Goal: Task Accomplishment & Management: Manage account settings

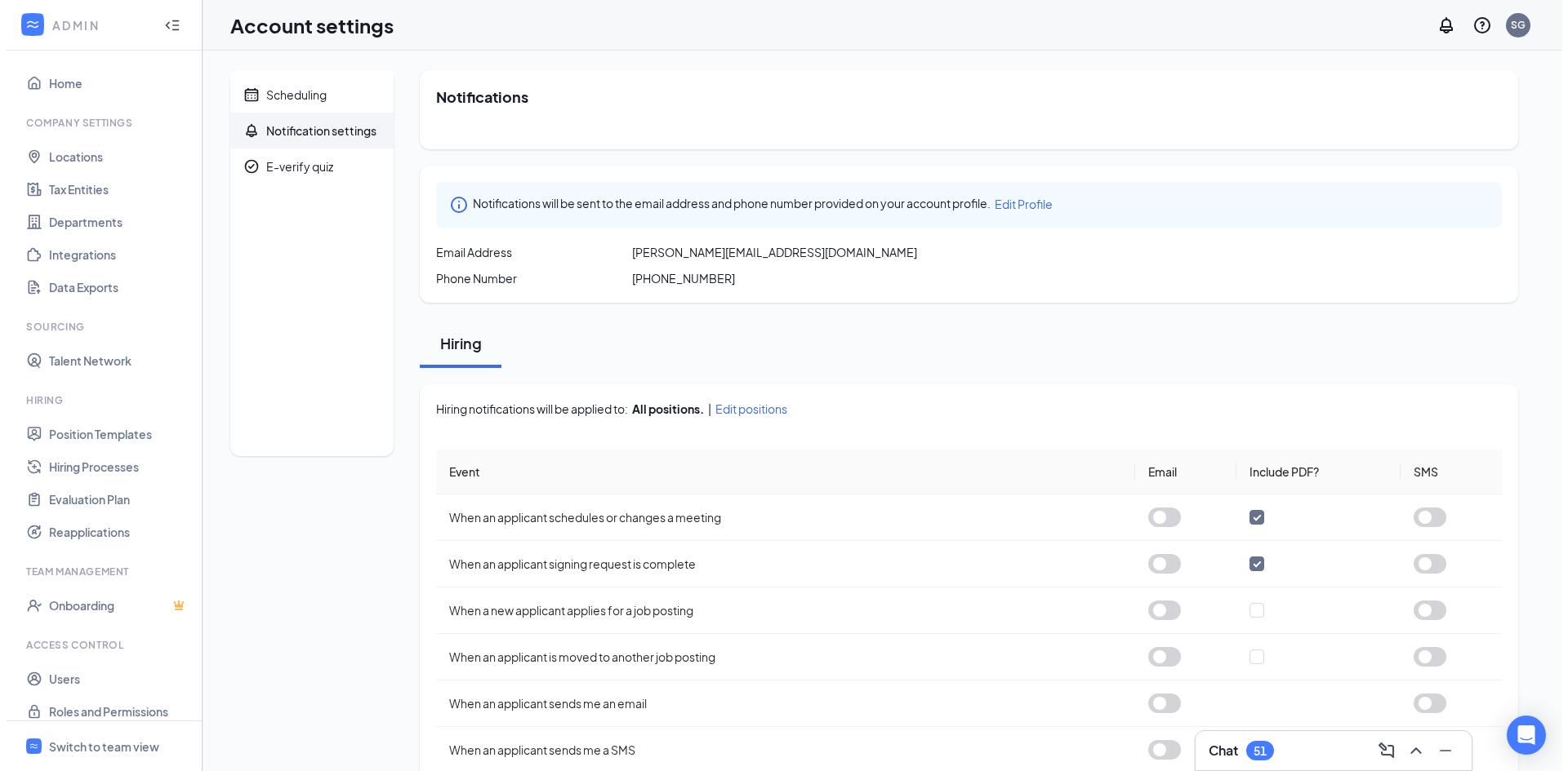
scroll to position [14, 0]
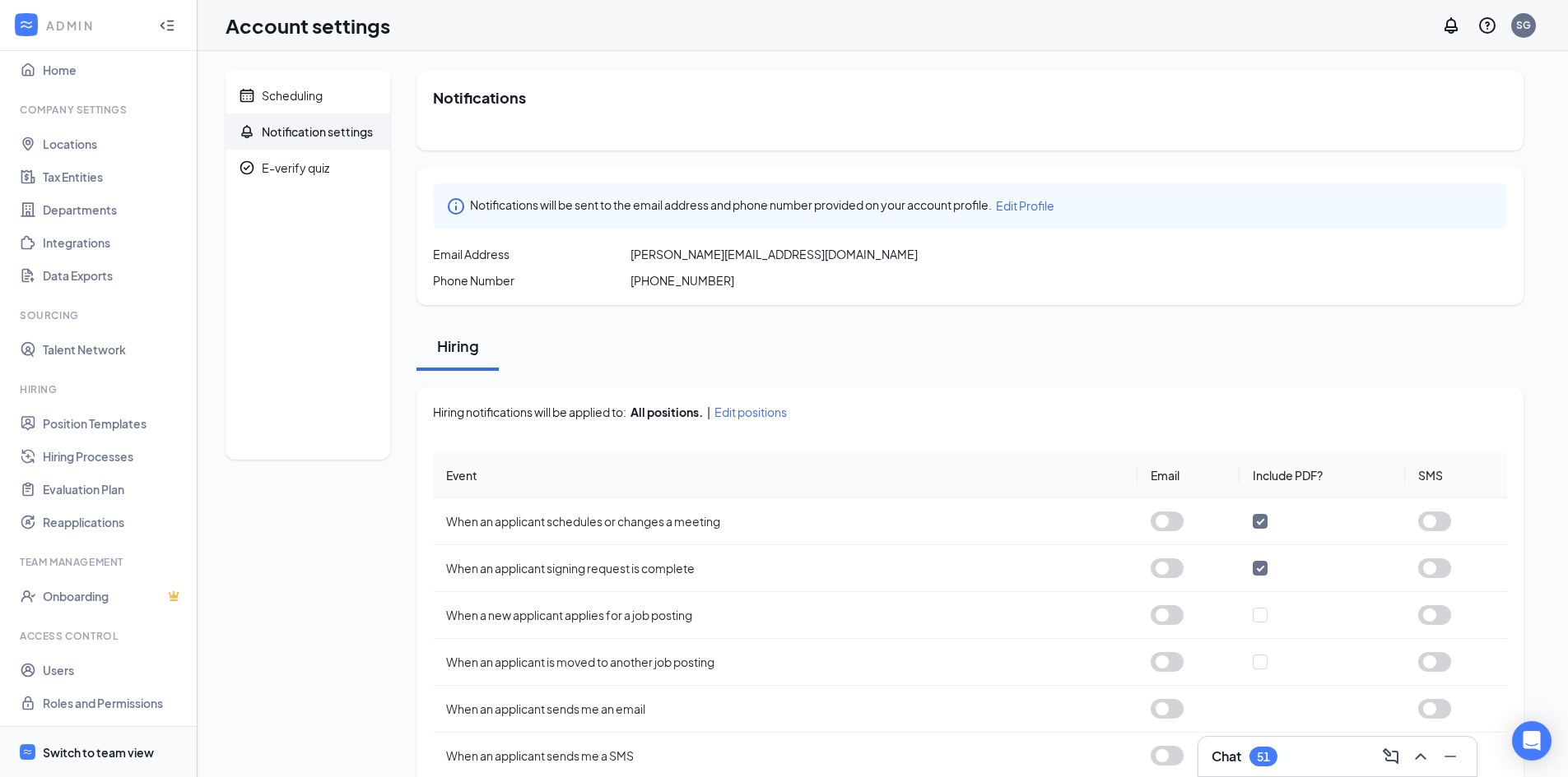
click at [116, 748] on div "Switch to team view" at bounding box center [97, 752] width 111 height 17
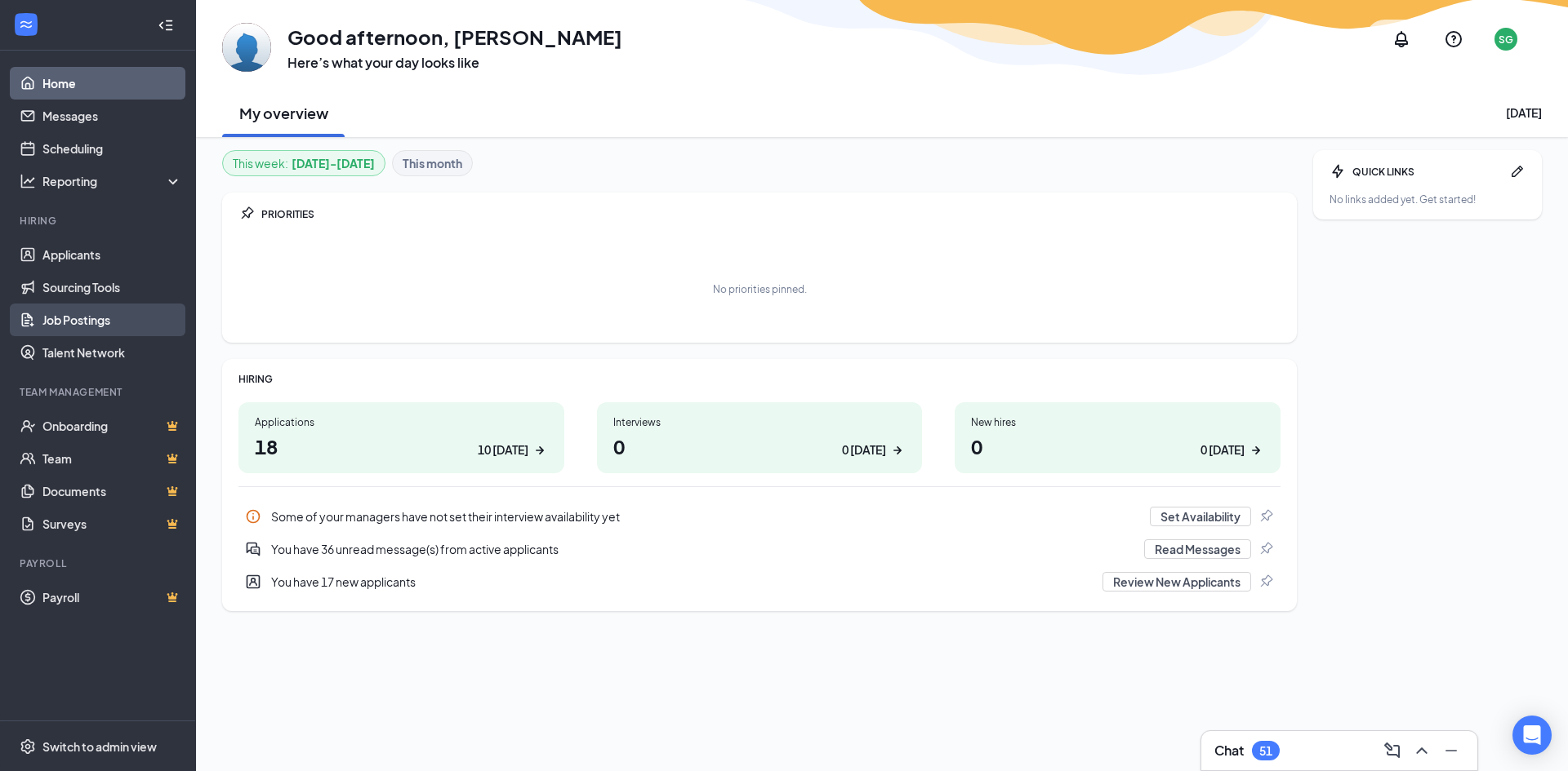
click at [87, 318] on link "Job Postings" at bounding box center [112, 320] width 140 height 32
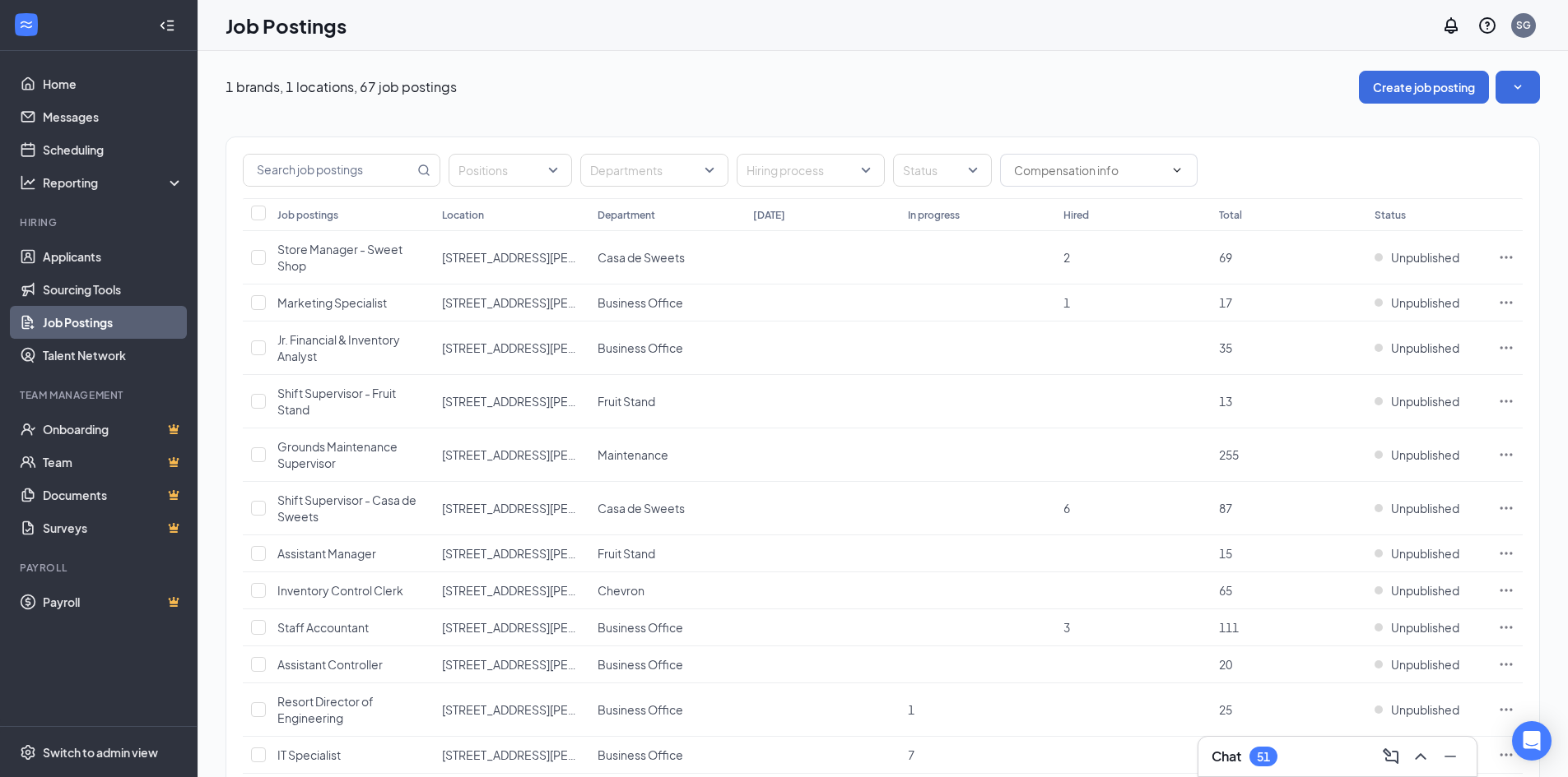
click at [633, 212] on div "Department" at bounding box center [626, 215] width 58 height 14
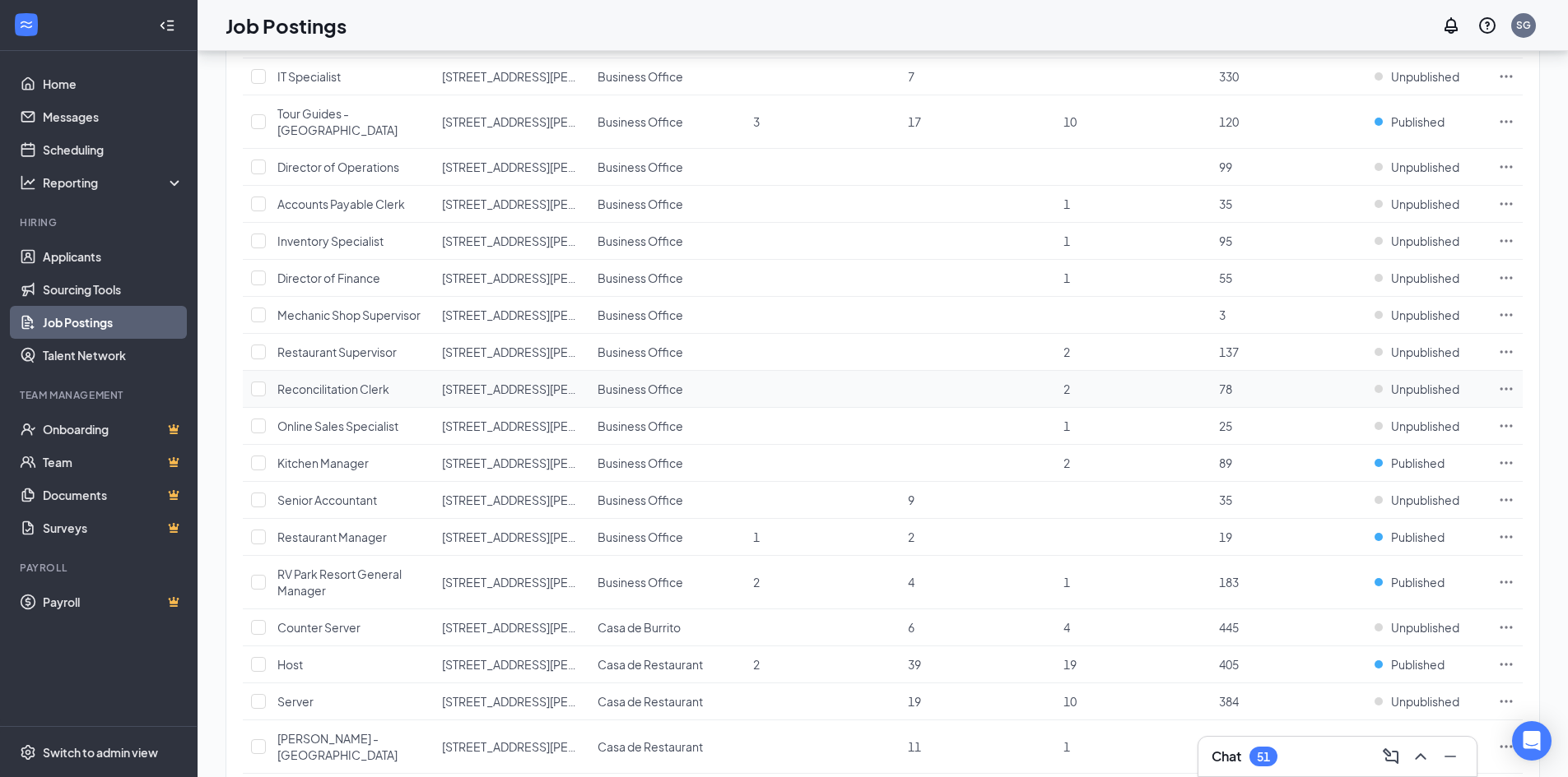
scroll to position [412, 0]
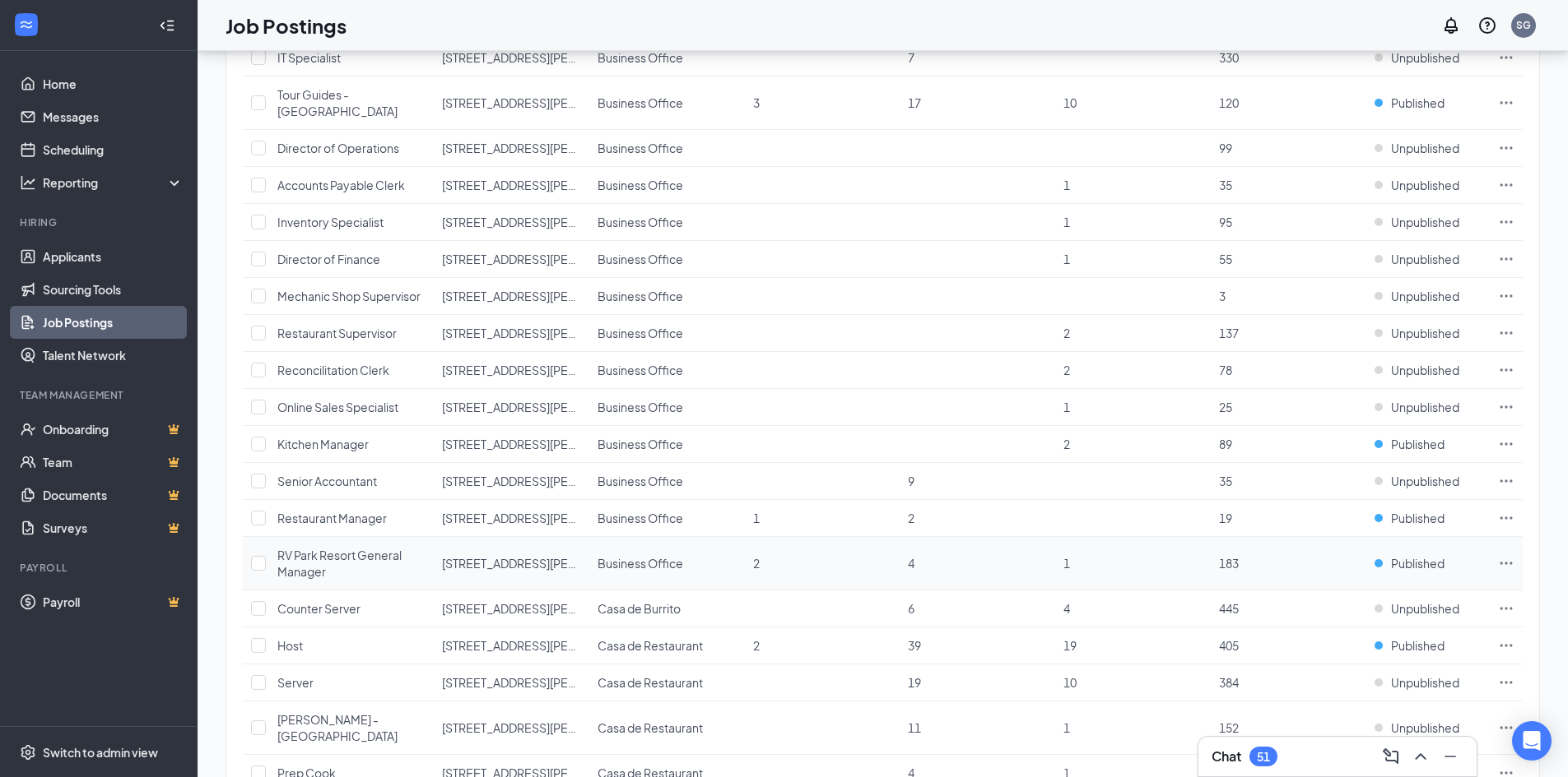
click at [1502, 560] on icon "Ellipses" at bounding box center [1506, 563] width 17 height 17
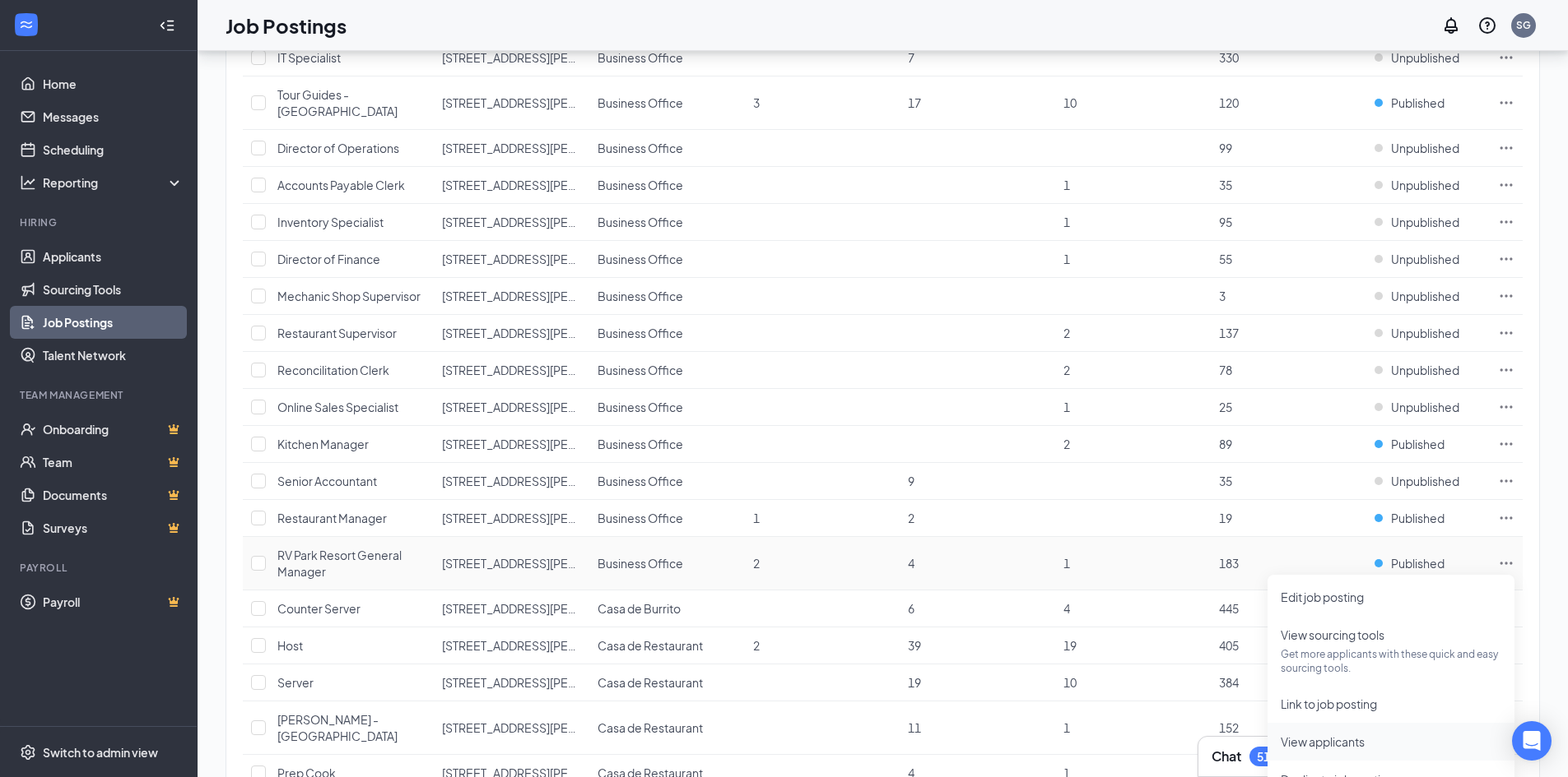
click at [1322, 740] on span "View applicants" at bounding box center [1322, 742] width 84 height 15
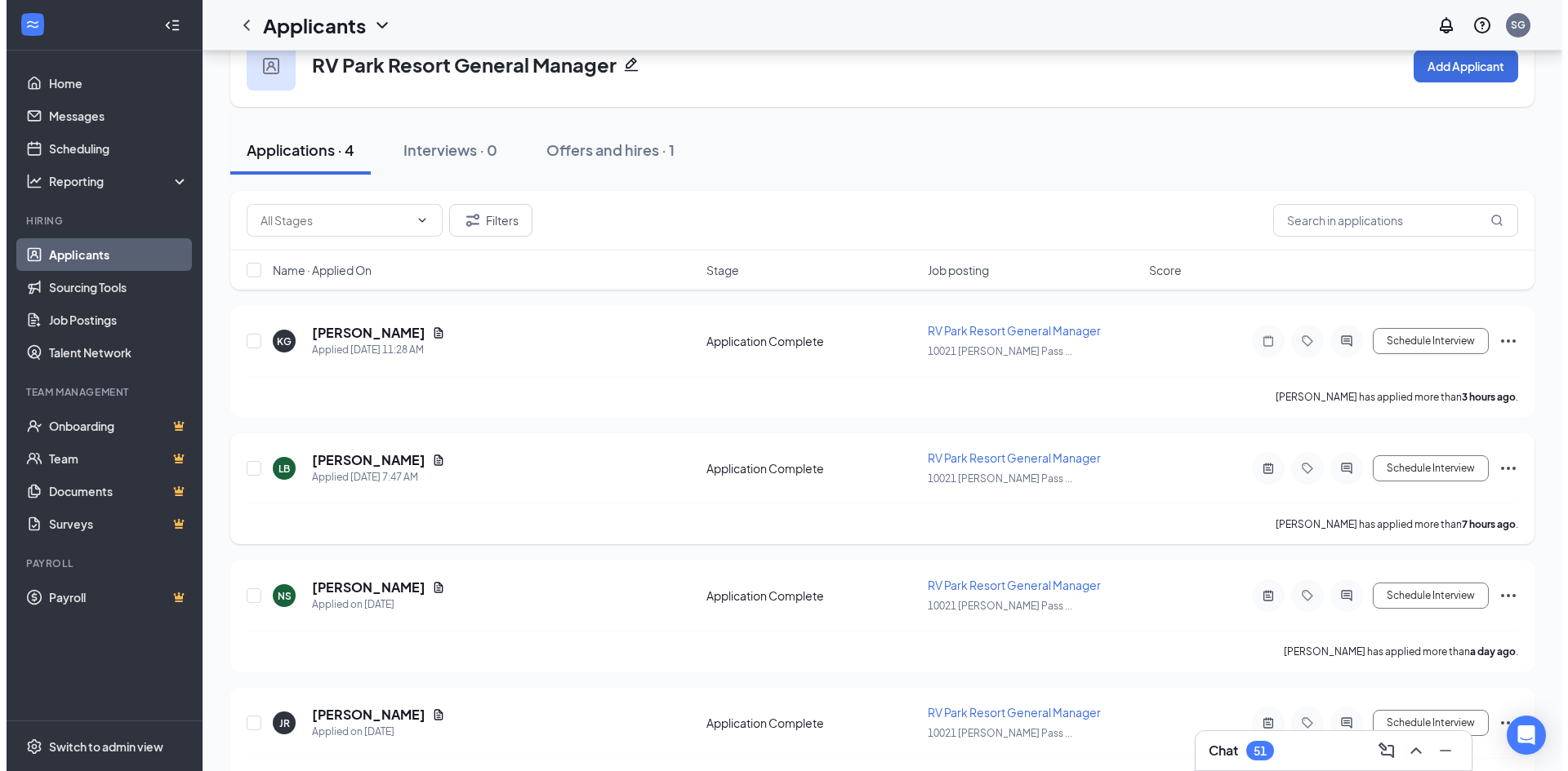
scroll to position [82, 0]
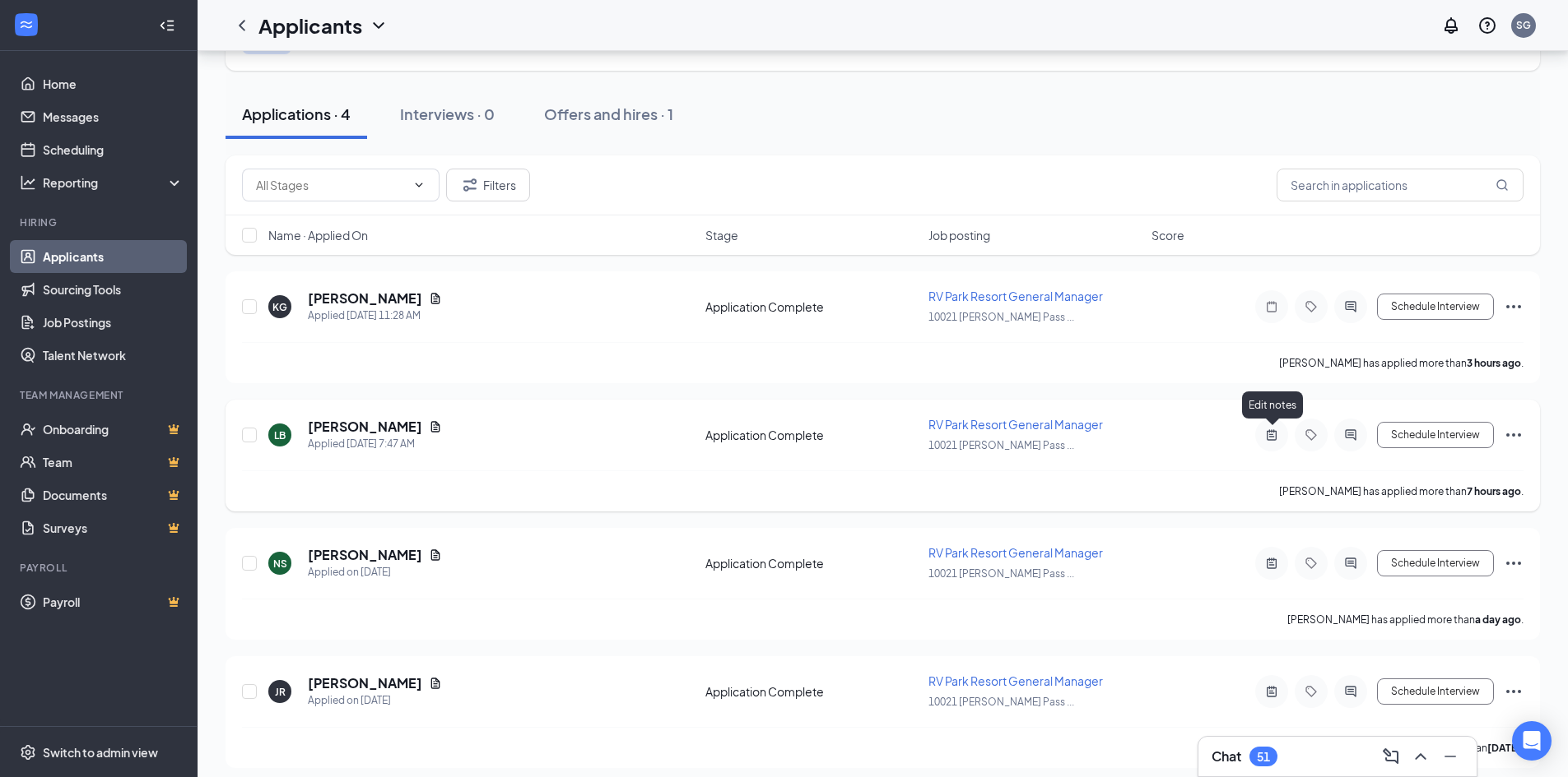
click at [1273, 436] on icon "ActiveNote" at bounding box center [1271, 435] width 19 height 13
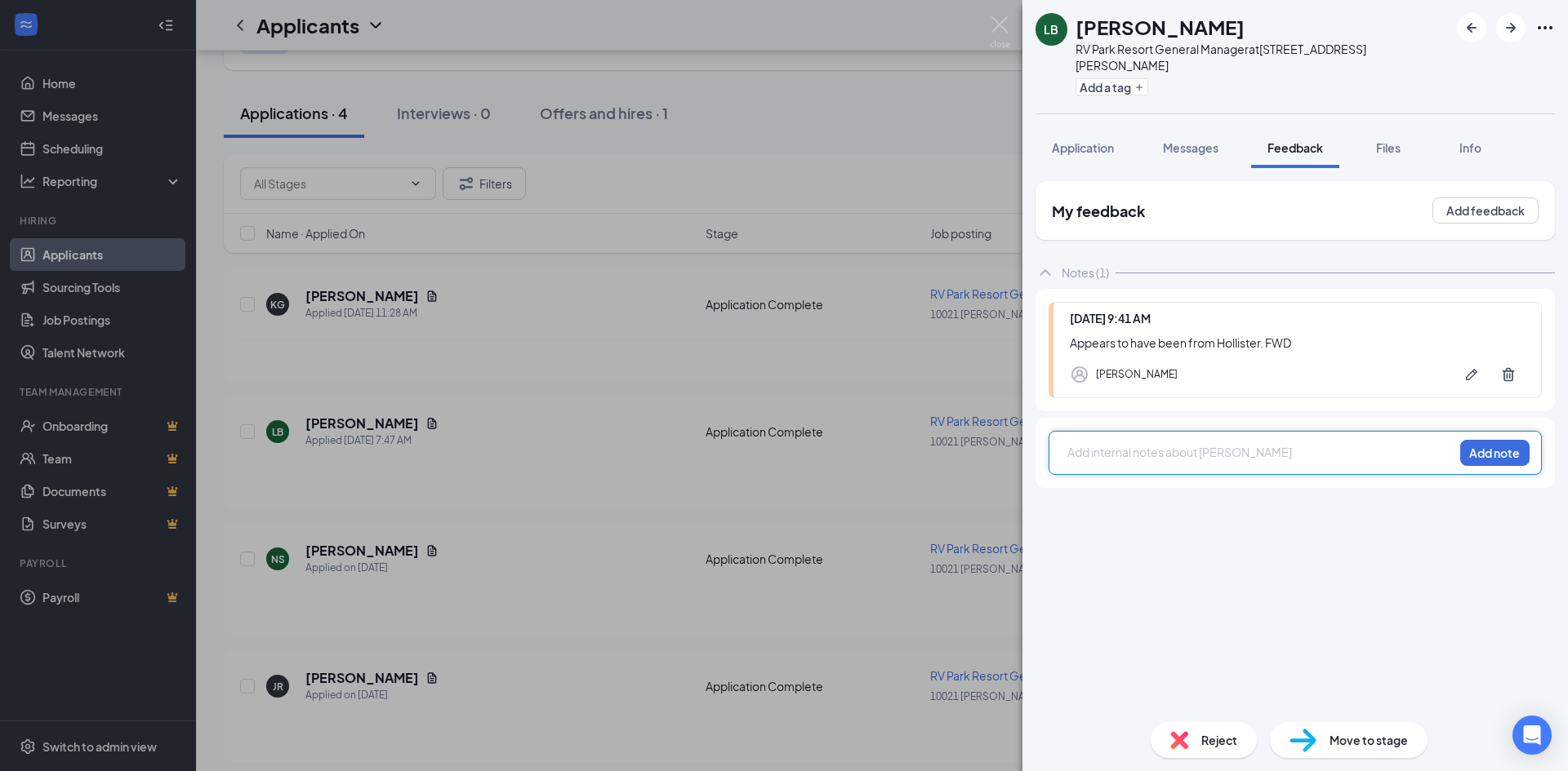
click at [1154, 444] on div at bounding box center [1261, 453] width 385 height 18
click at [1467, 440] on button "Add note" at bounding box center [1494, 453] width 69 height 26
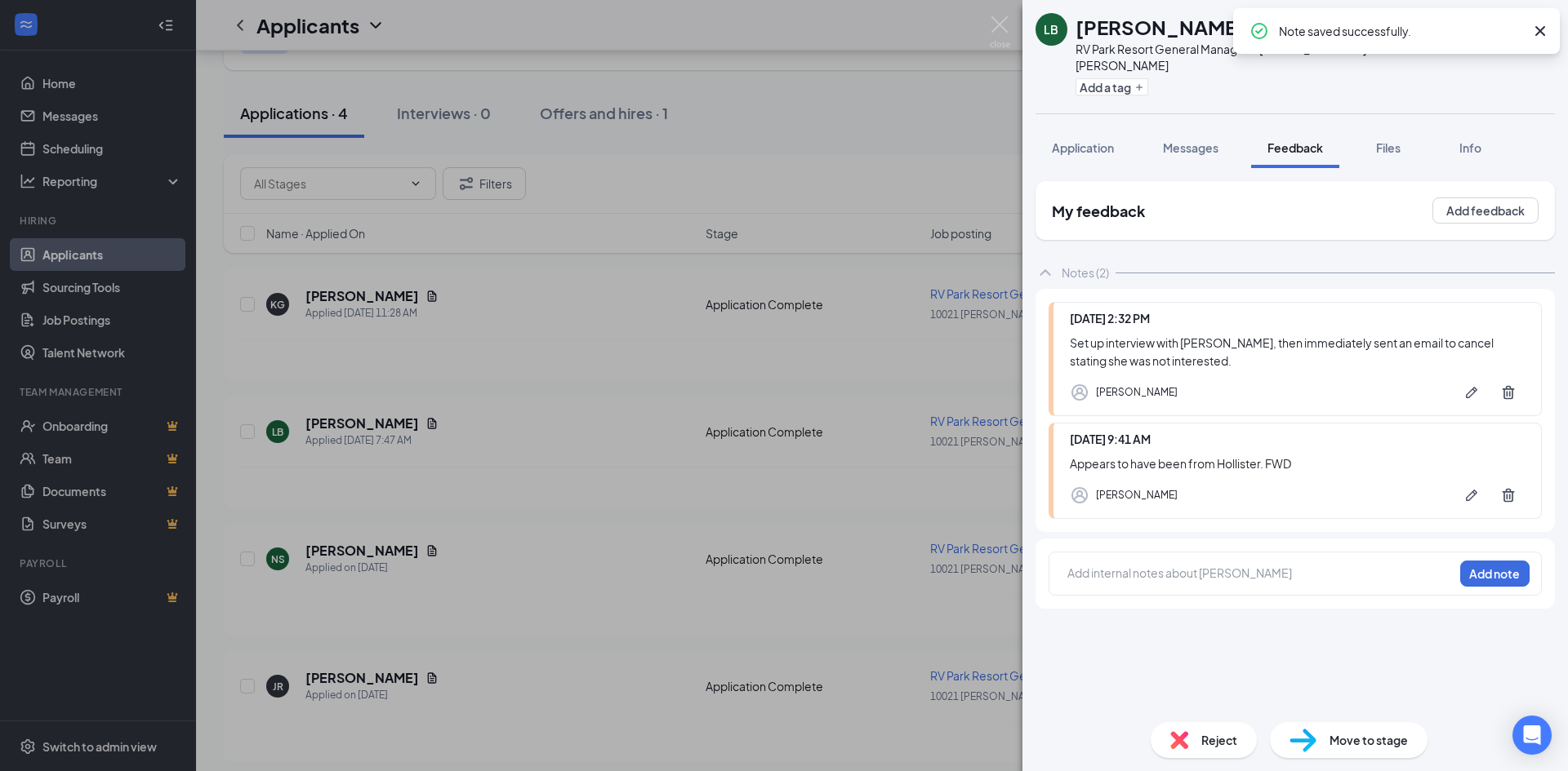
click at [1199, 743] on div "Reject" at bounding box center [1203, 740] width 106 height 36
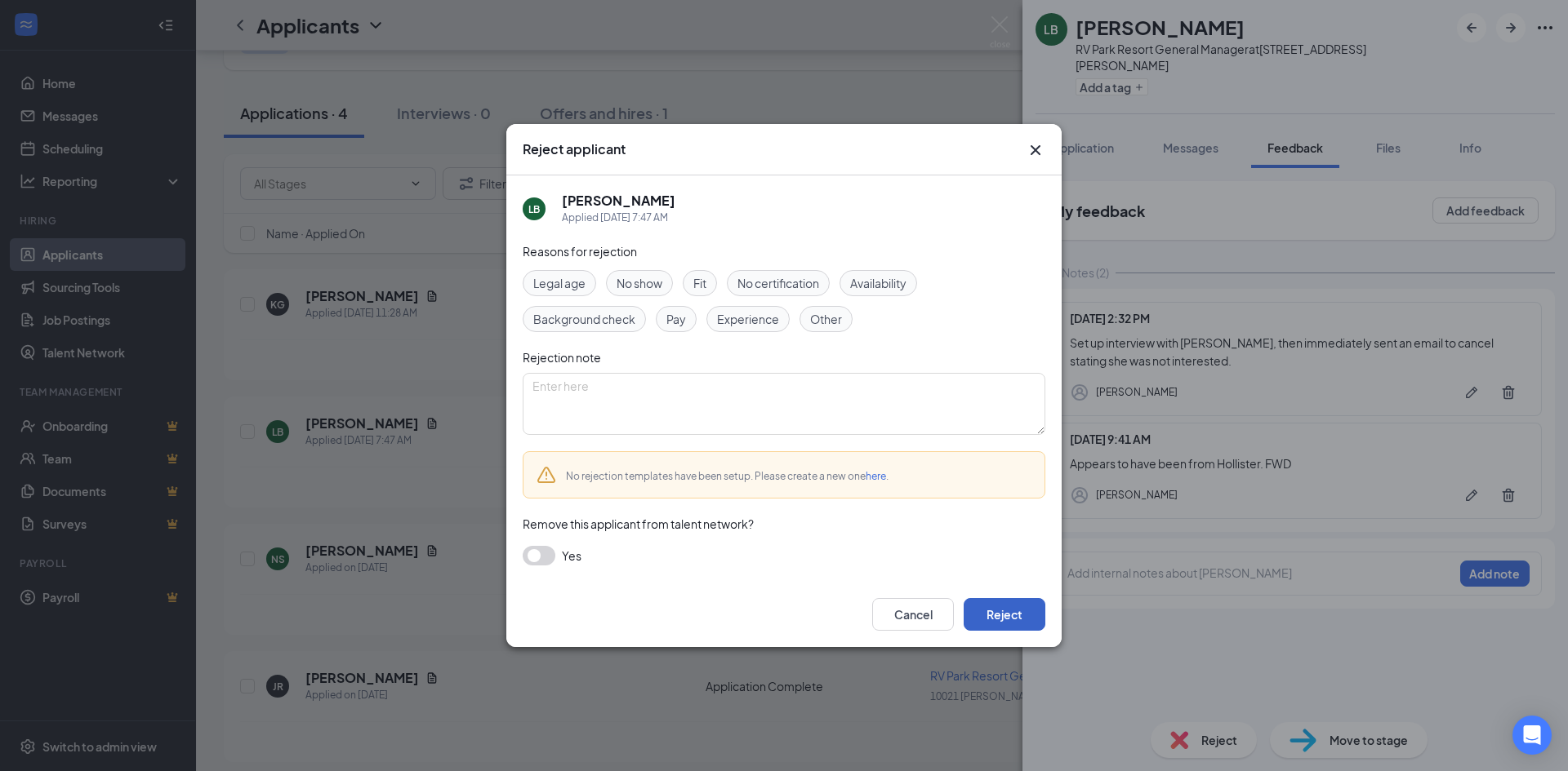
click at [1015, 602] on button "Reject" at bounding box center [1004, 614] width 82 height 32
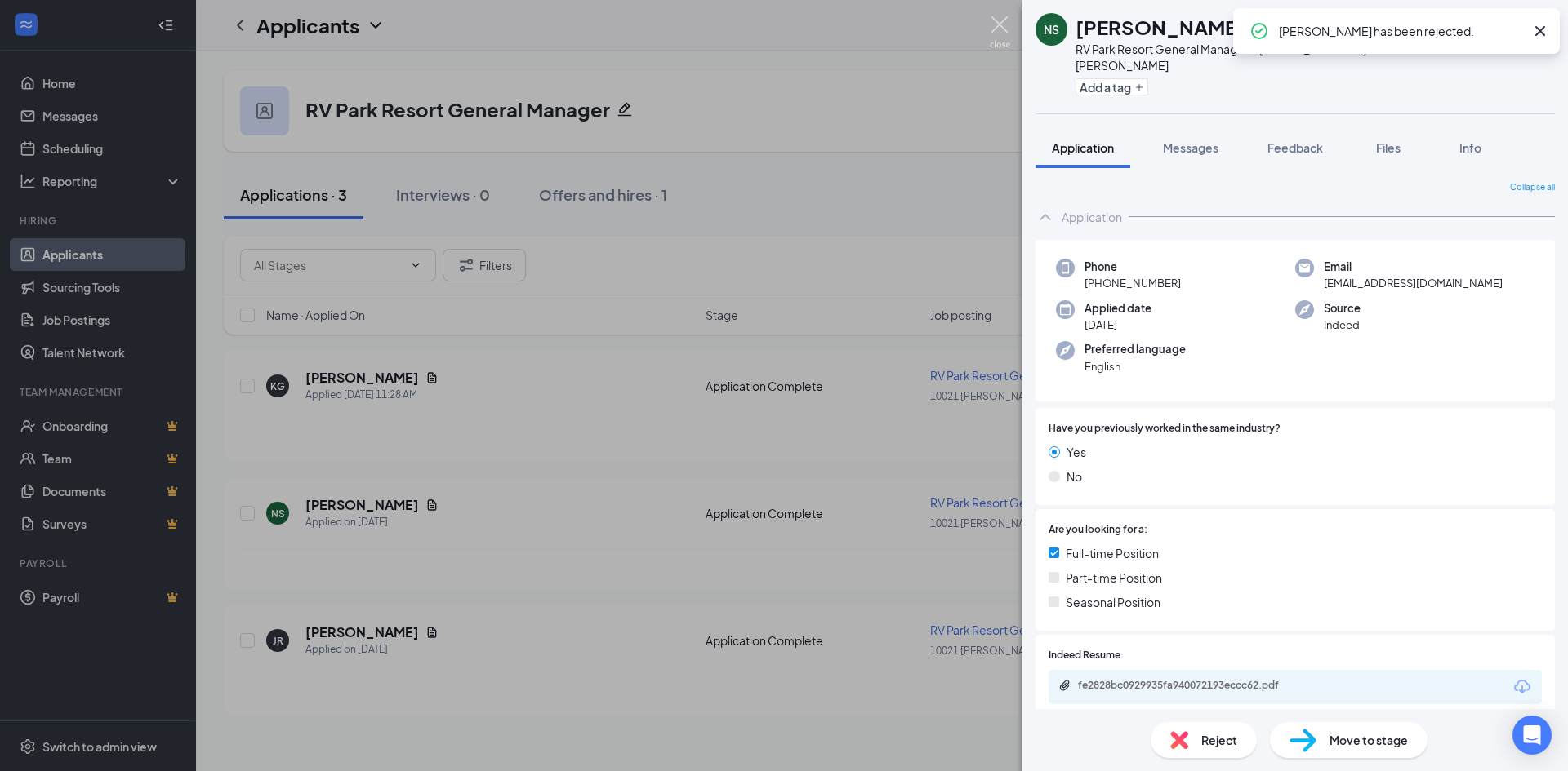
drag, startPoint x: 1001, startPoint y: 25, endPoint x: 663, endPoint y: 108, distance: 348.0
click at [1001, 25] on img at bounding box center [1000, 32] width 20 height 32
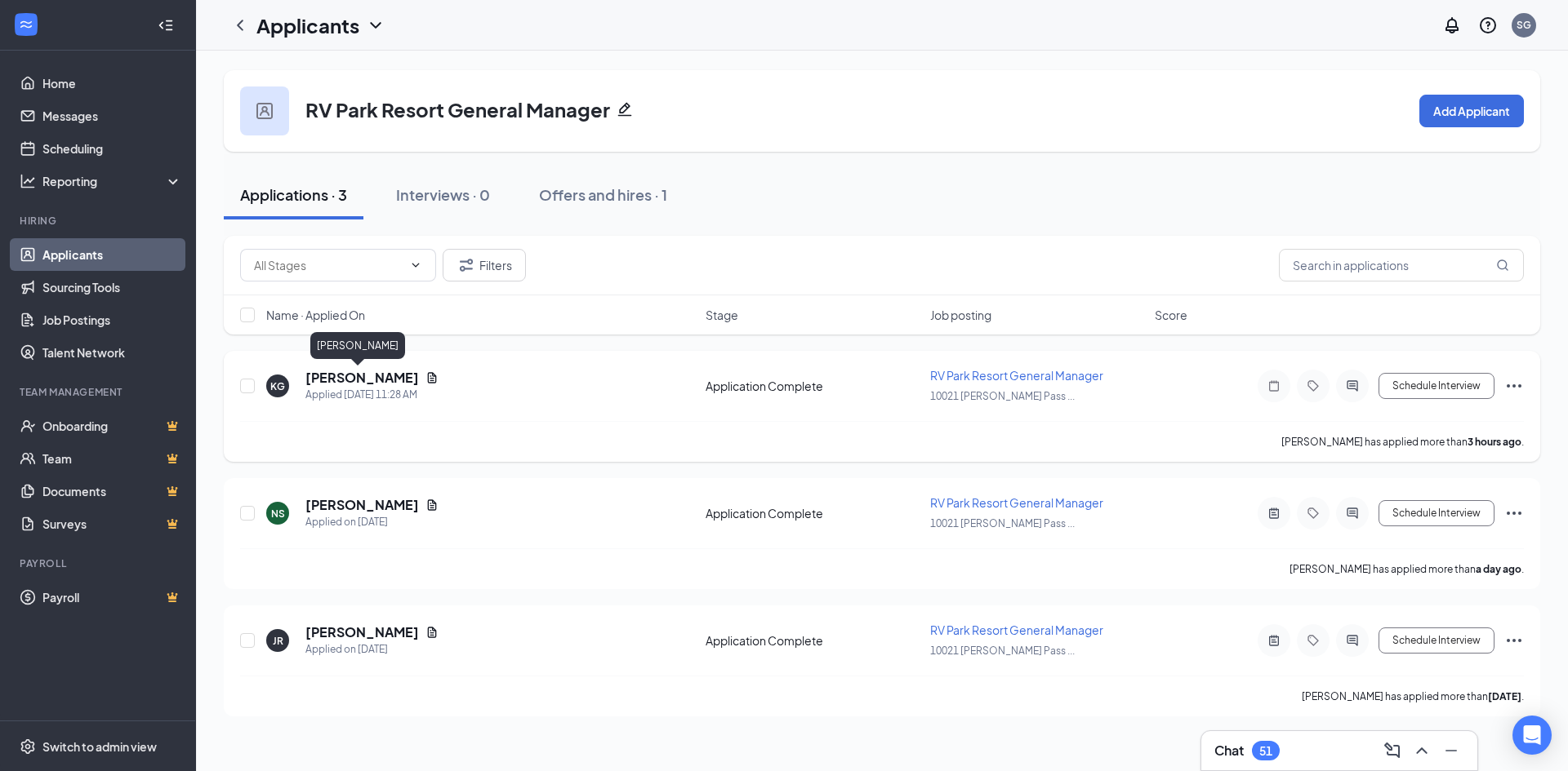
click at [358, 376] on h5 "[PERSON_NAME]" at bounding box center [362, 378] width 113 height 18
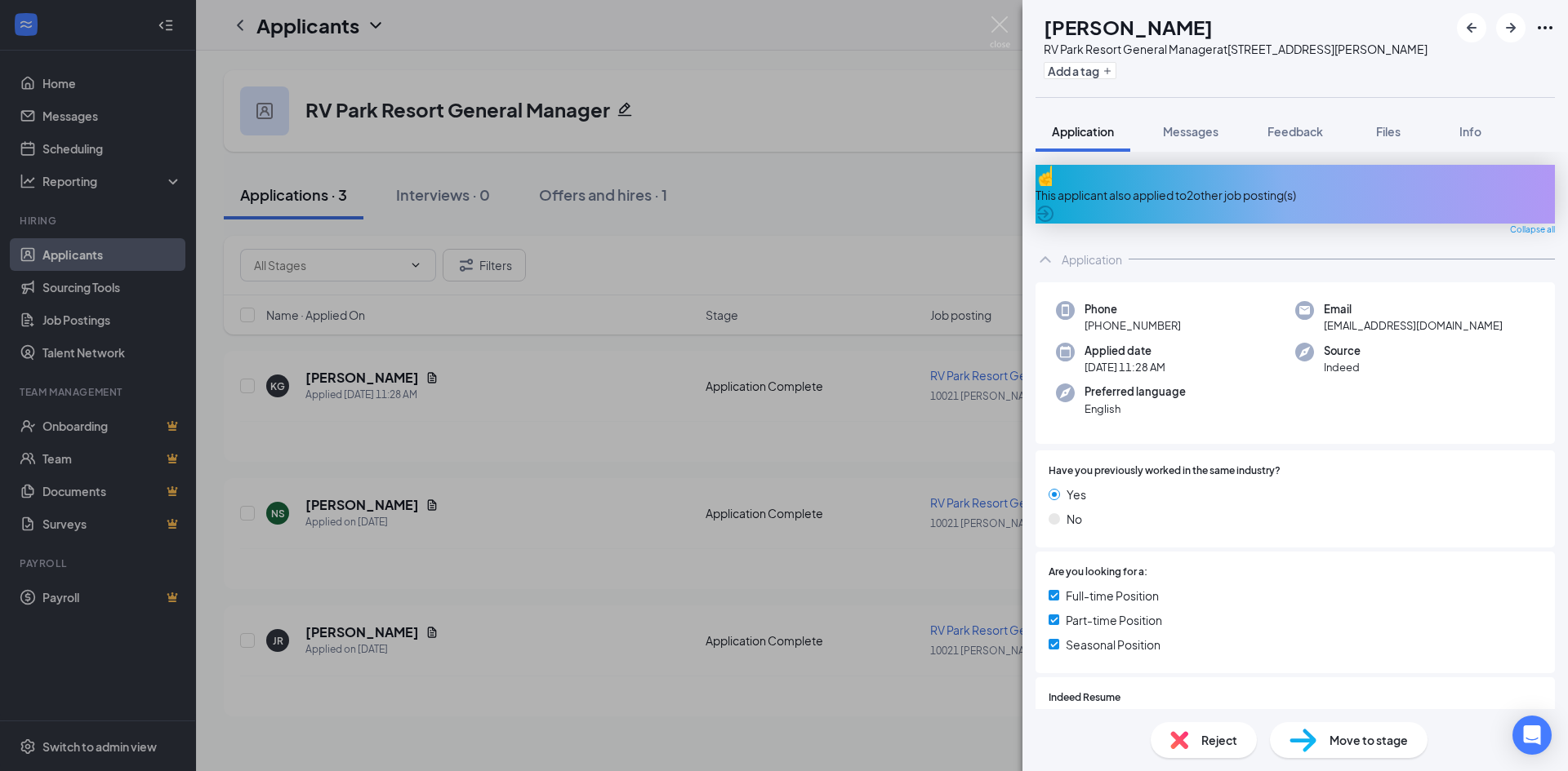
click at [1143, 186] on div "This applicant also applied to 2 other job posting(s)" at bounding box center [1295, 195] width 519 height 18
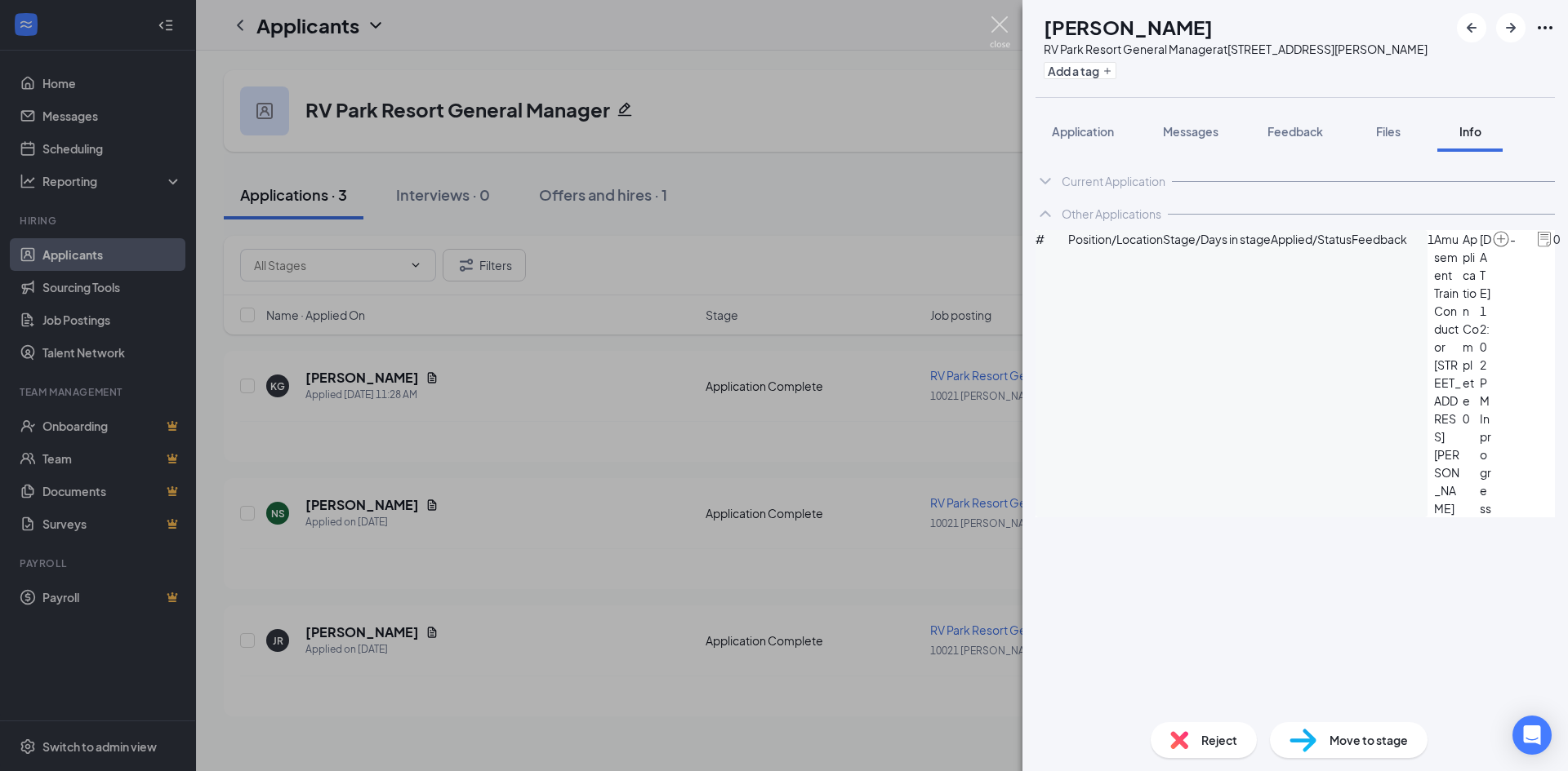
click at [994, 26] on img at bounding box center [1000, 32] width 20 height 32
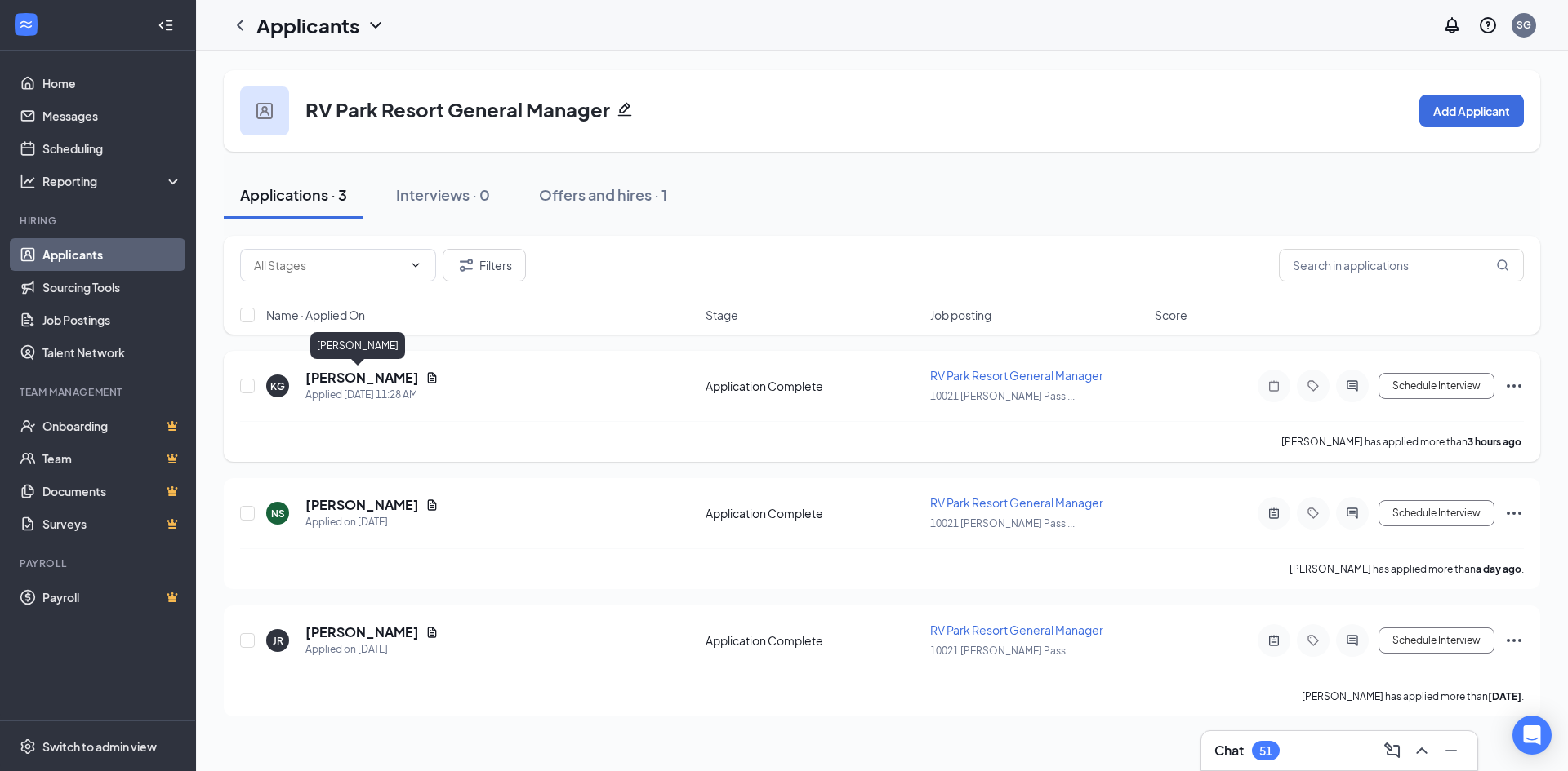
click at [369, 375] on h5 "[PERSON_NAME]" at bounding box center [362, 378] width 113 height 18
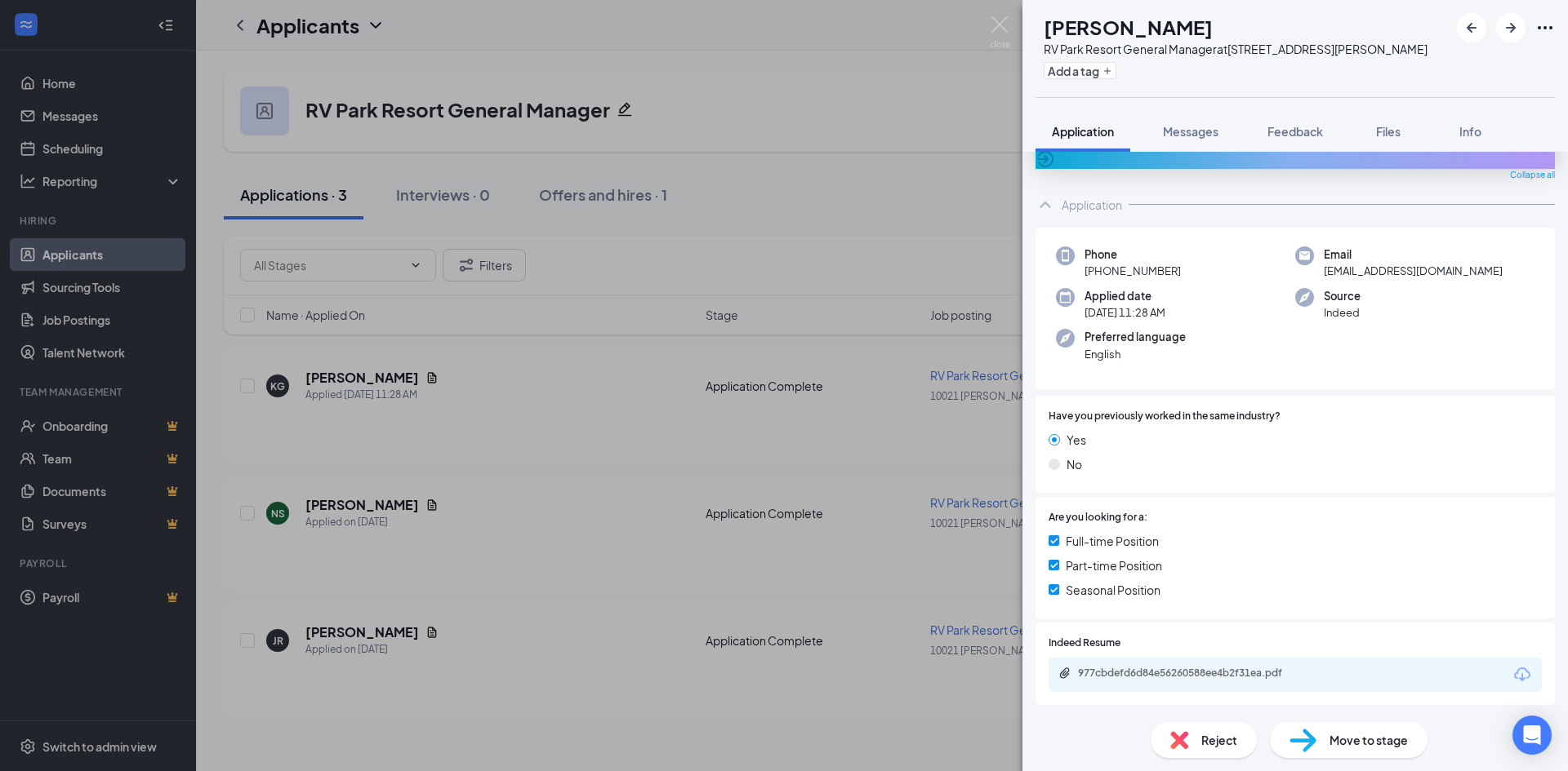
scroll to position [163, 0]
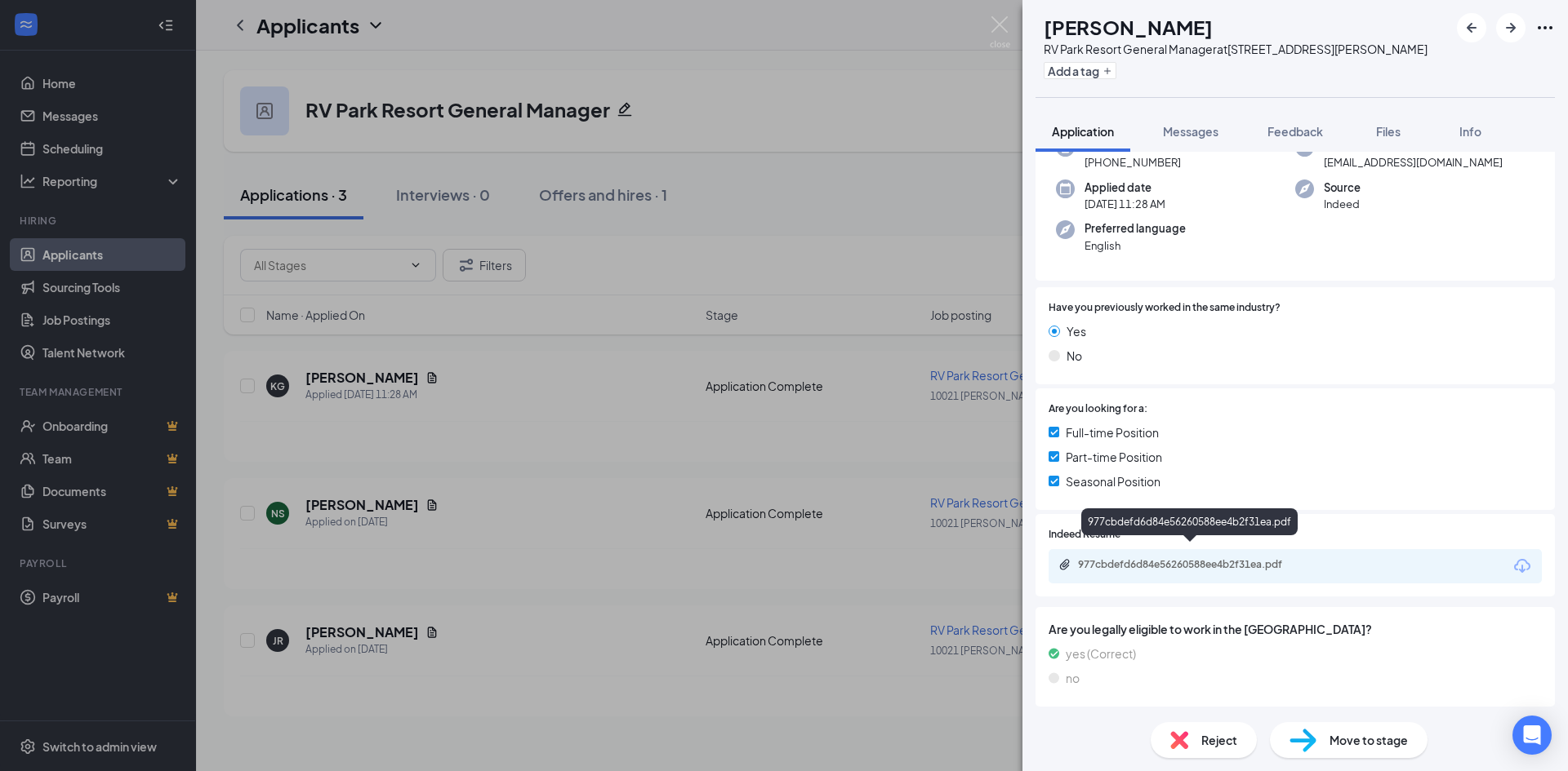
click at [1160, 558] on div "977cbdefd6d84e56260588ee4b2f31ea.pdf" at bounding box center [1192, 565] width 228 height 13
click at [1203, 743] on span "Reject" at bounding box center [1218, 740] width 36 height 18
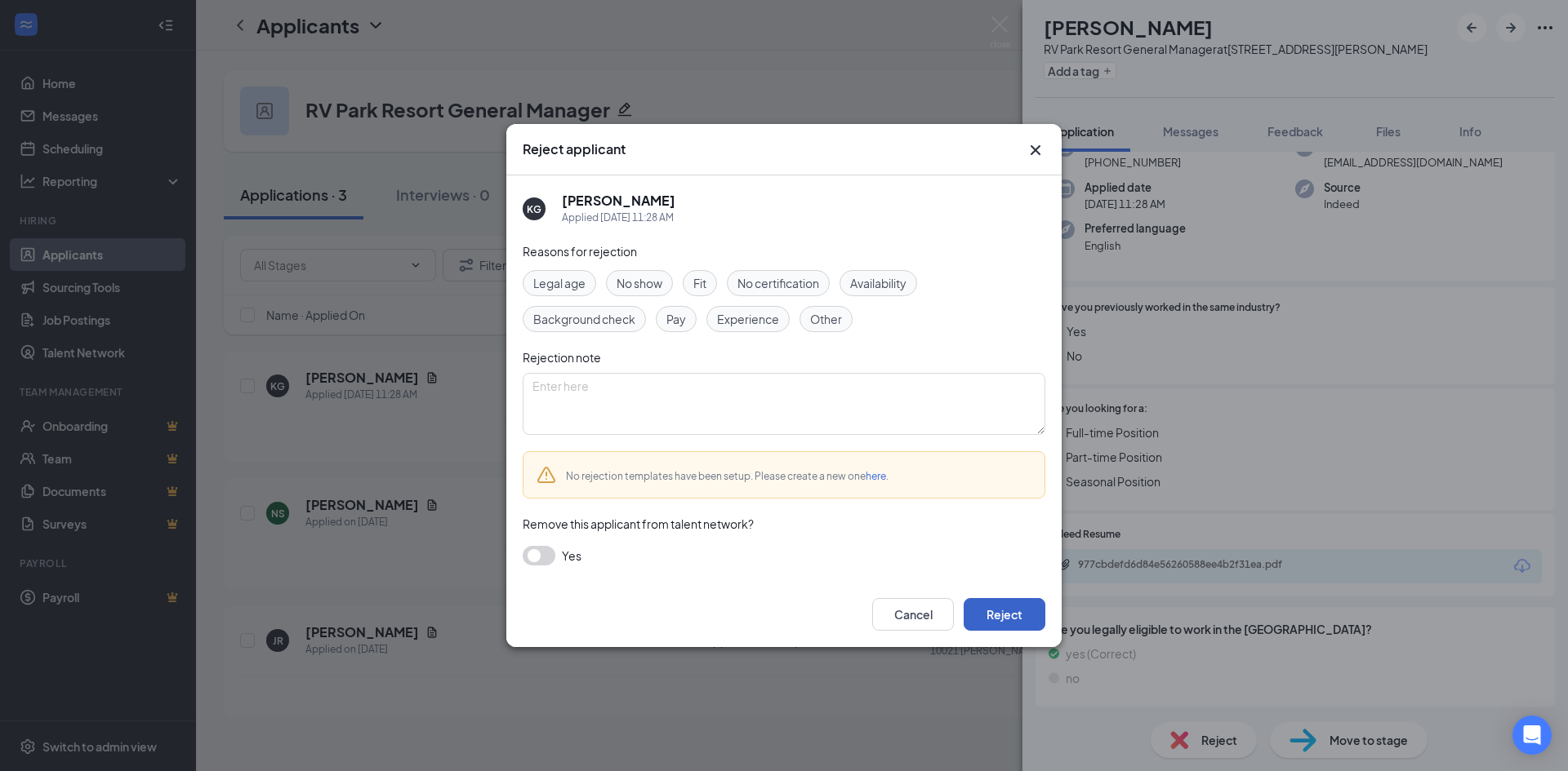
click at [1019, 602] on button "Reject" at bounding box center [1004, 614] width 82 height 32
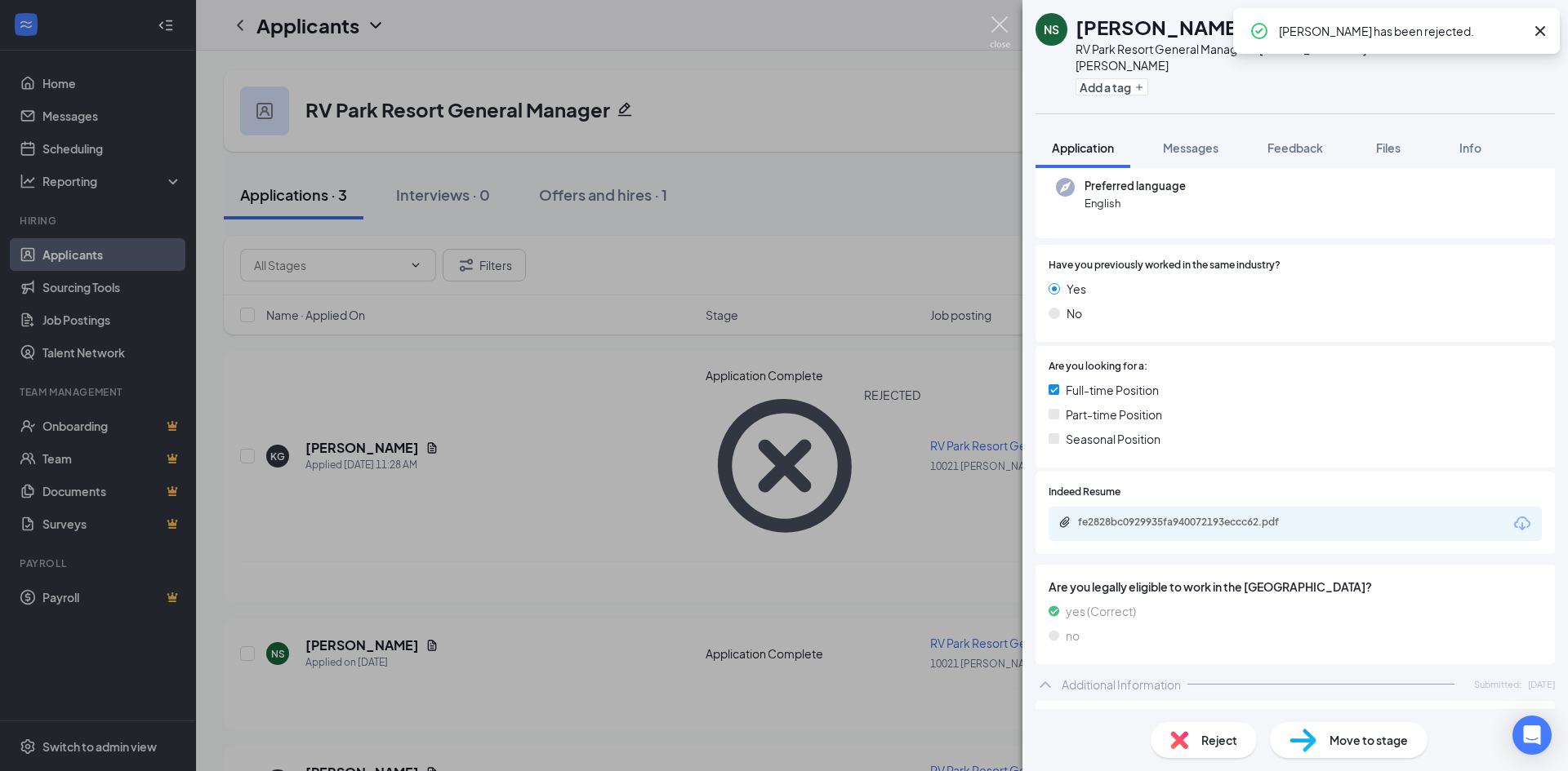
click at [998, 19] on img at bounding box center [1000, 32] width 20 height 32
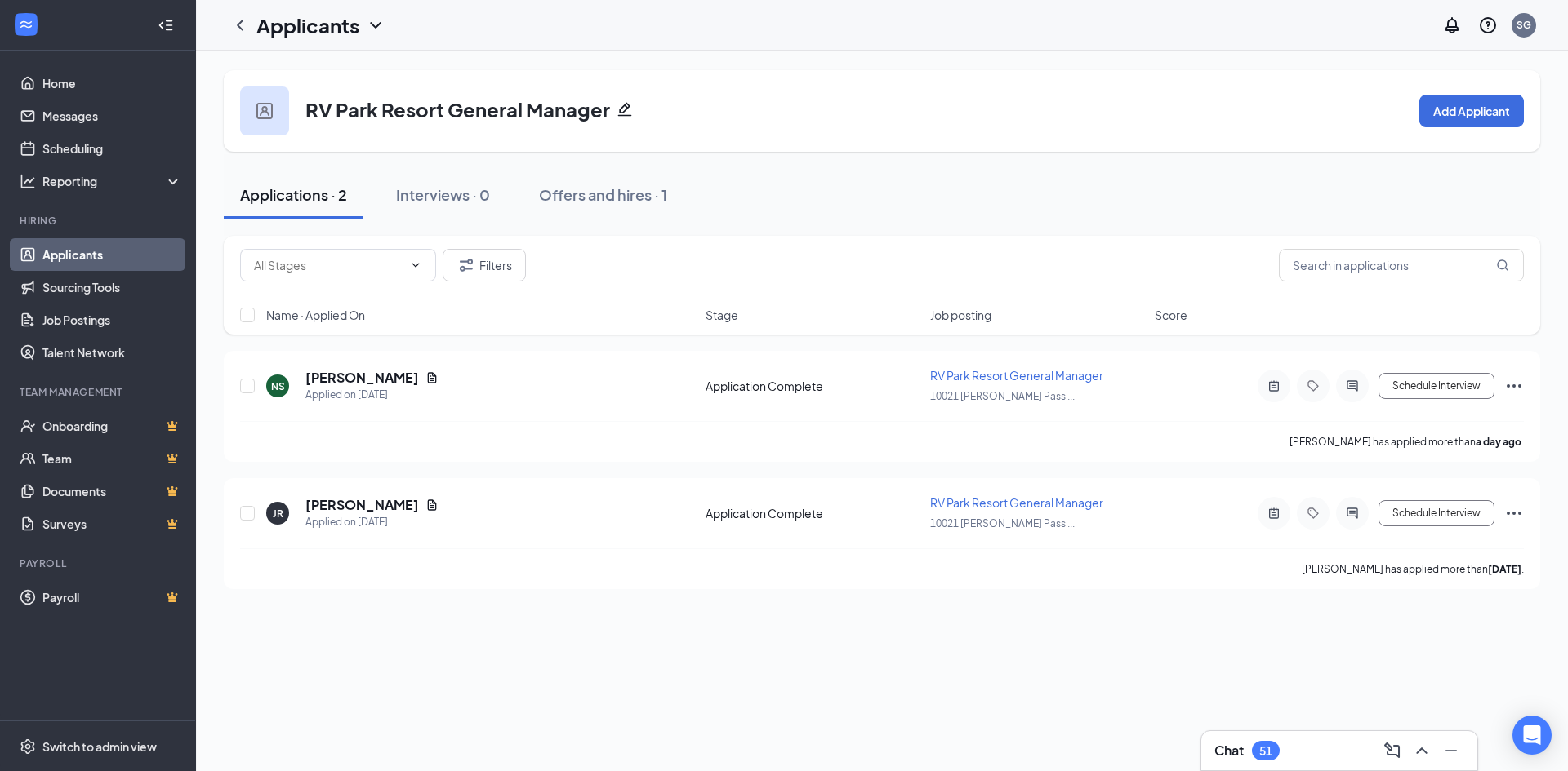
drag, startPoint x: 63, startPoint y: 252, endPoint x: 73, endPoint y: 251, distance: 10.0
click at [63, 251] on link "Applicants" at bounding box center [112, 254] width 140 height 32
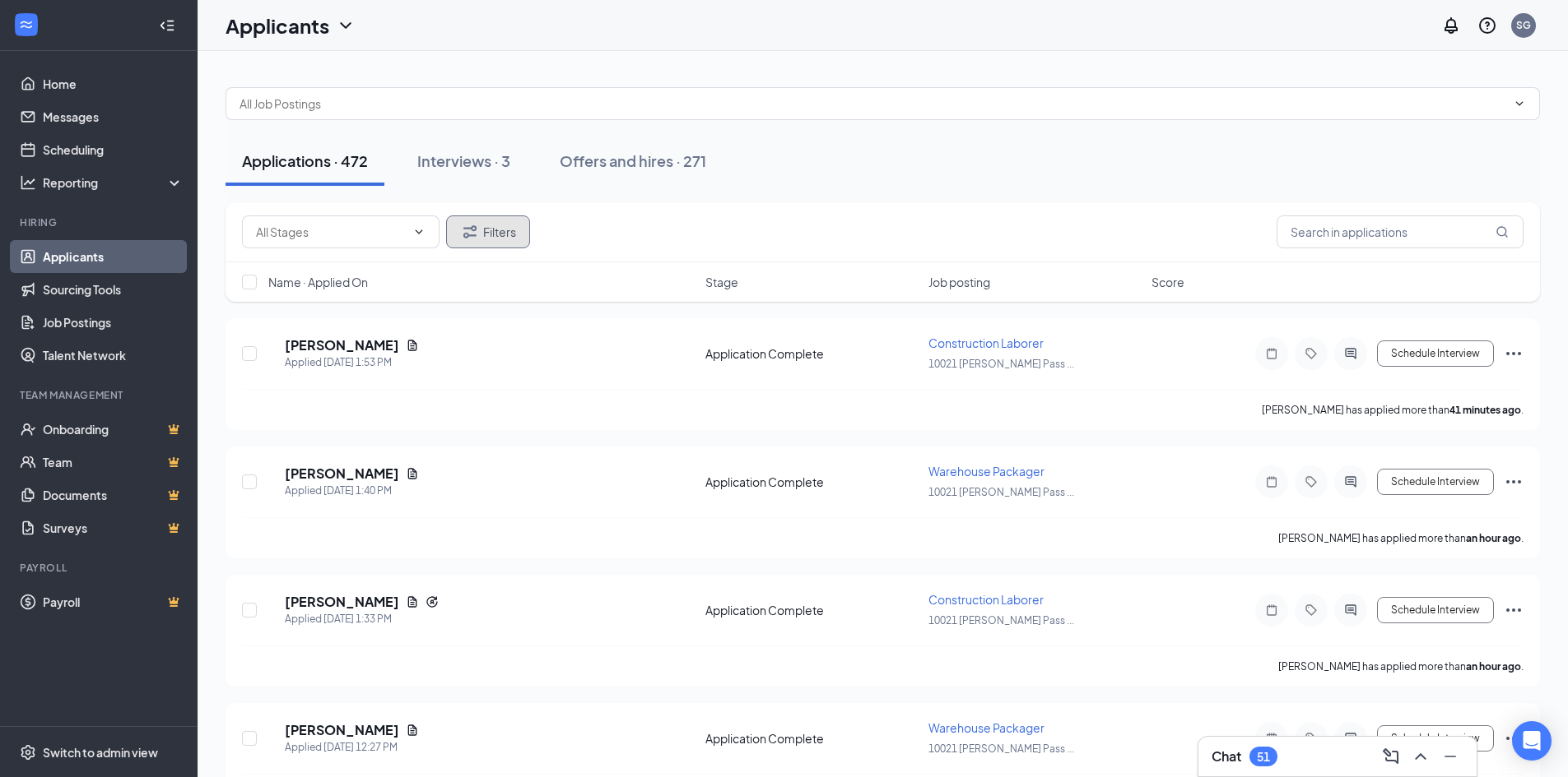
click at [485, 235] on button "Filters" at bounding box center [488, 232] width 84 height 33
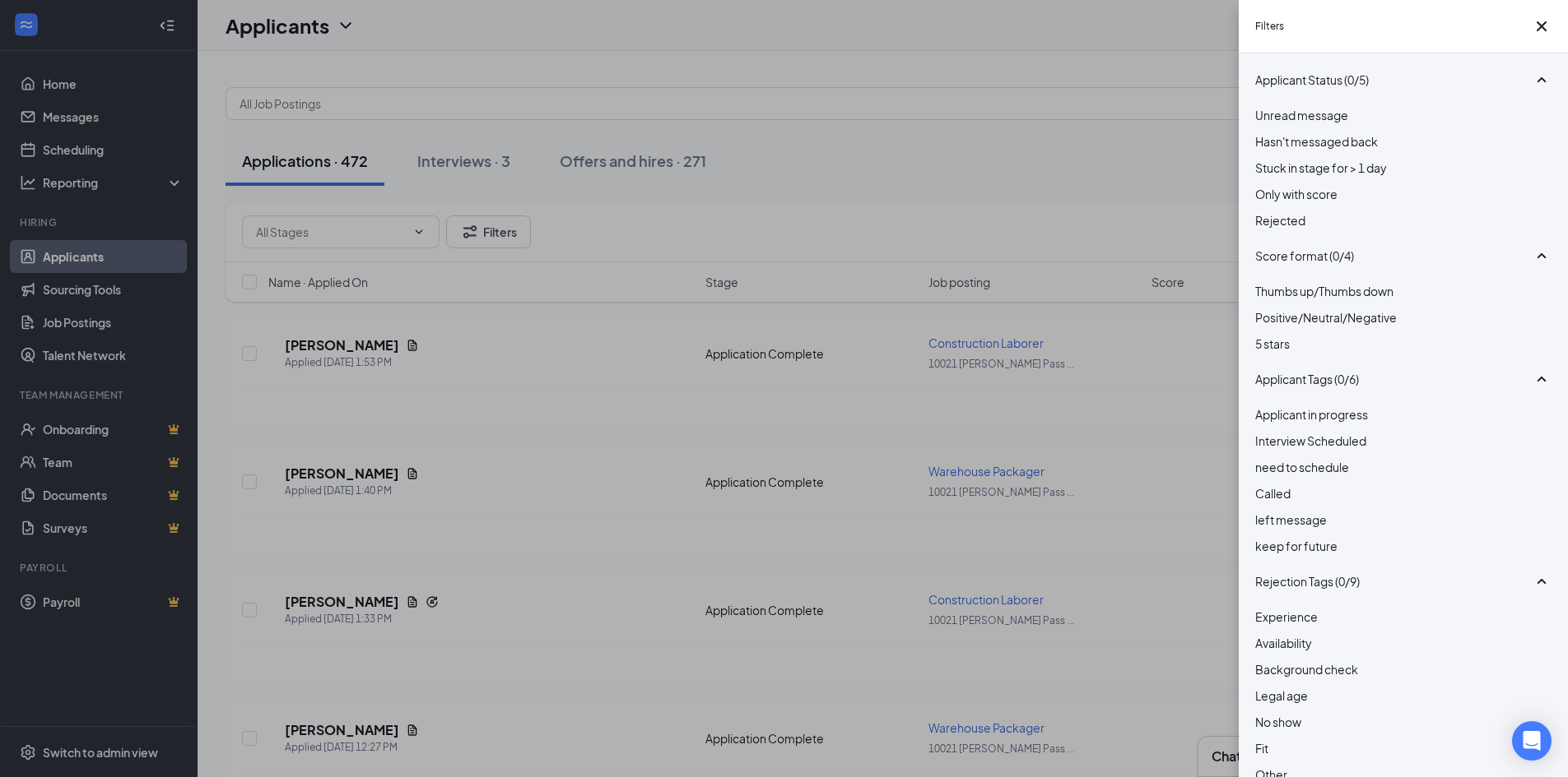
click at [1282, 227] on span "Rejected" at bounding box center [1280, 220] width 50 height 15
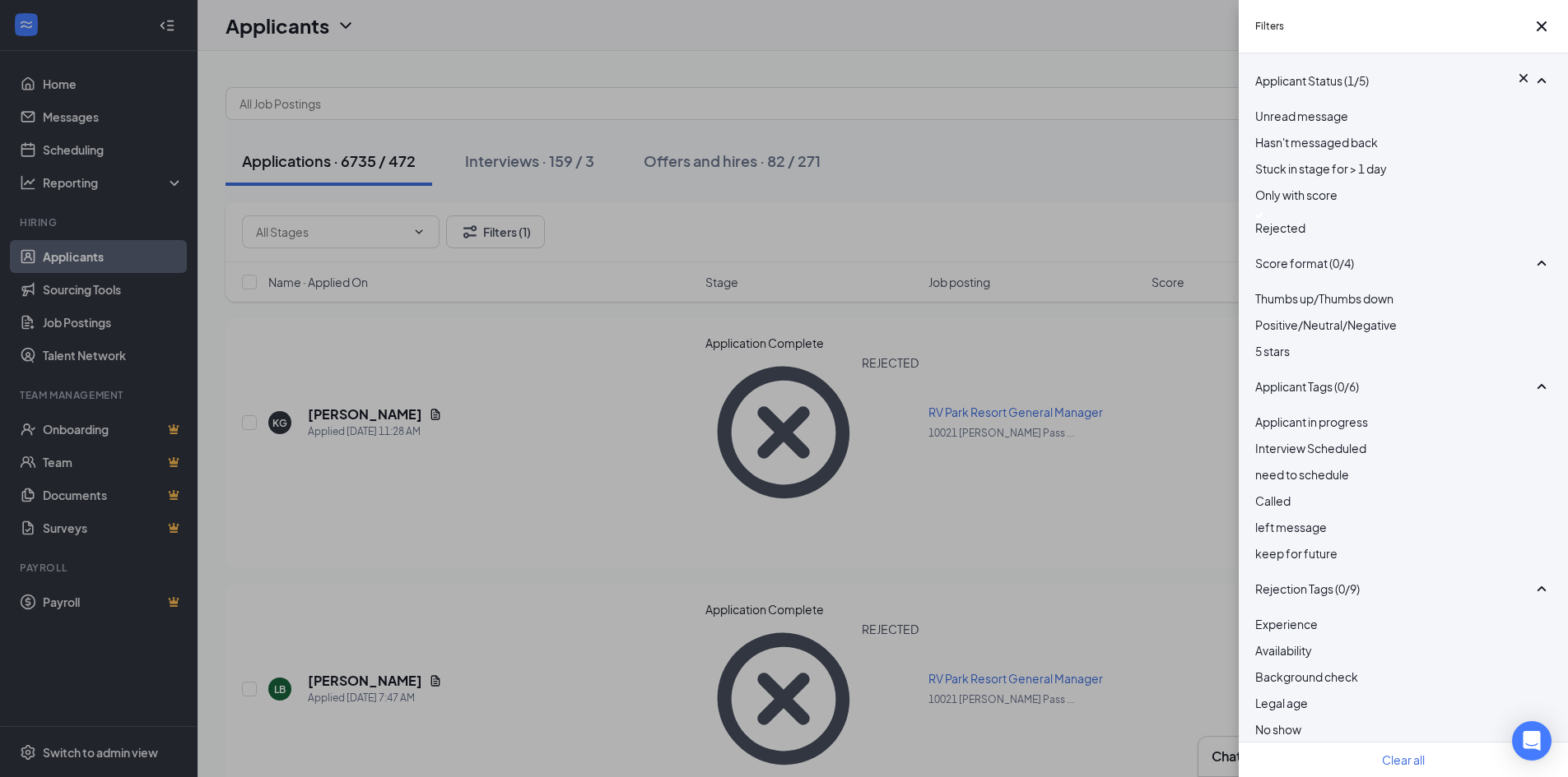
click at [900, 222] on div "Filters Applicant Status (1/5) Unread message Hasn't messaged back Stuck in sta…" at bounding box center [784, 388] width 1568 height 777
click at [1534, 28] on icon "Cross" at bounding box center [1541, 27] width 19 height 19
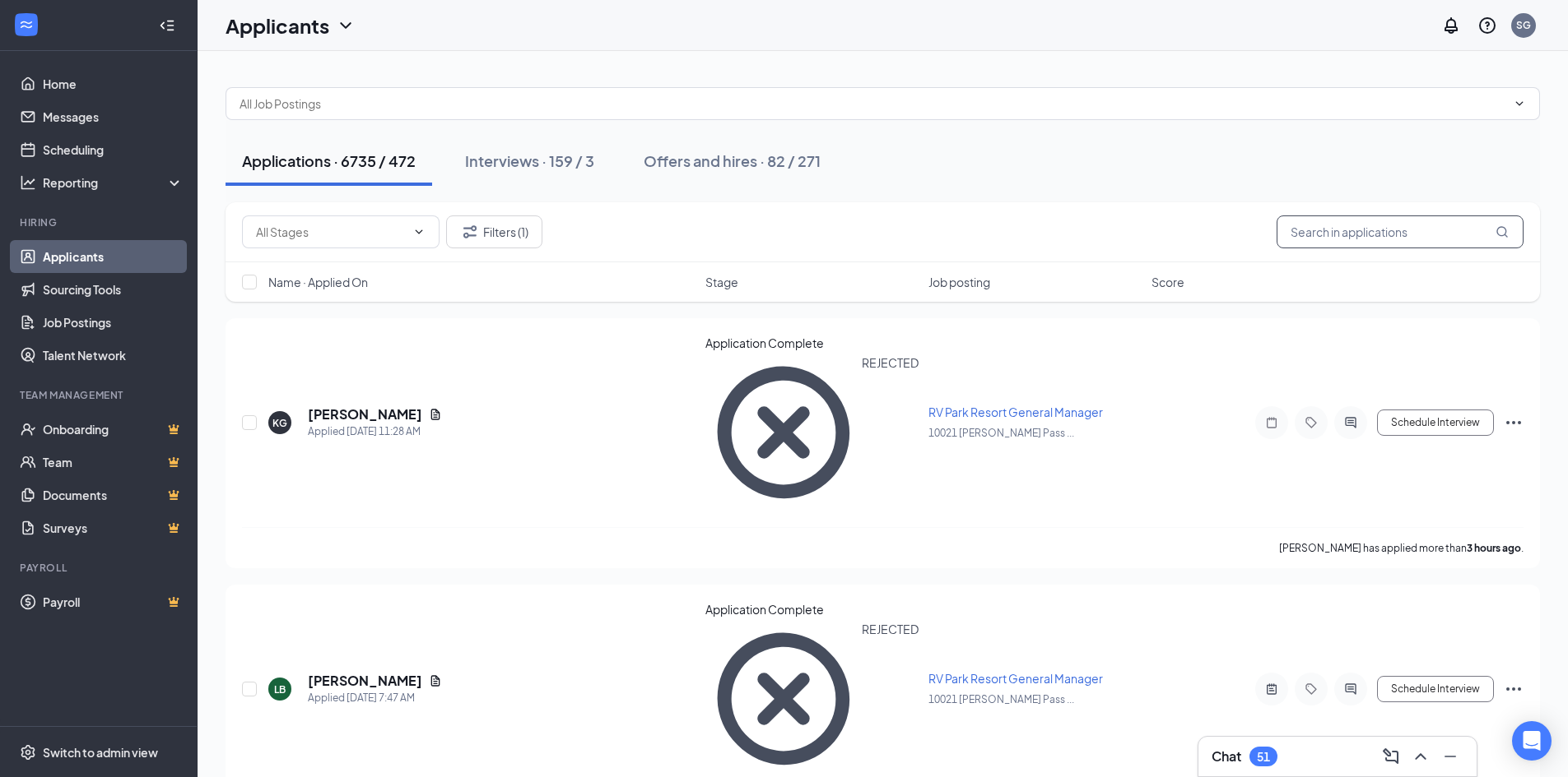
click at [1392, 242] on input "text" at bounding box center [1400, 232] width 247 height 33
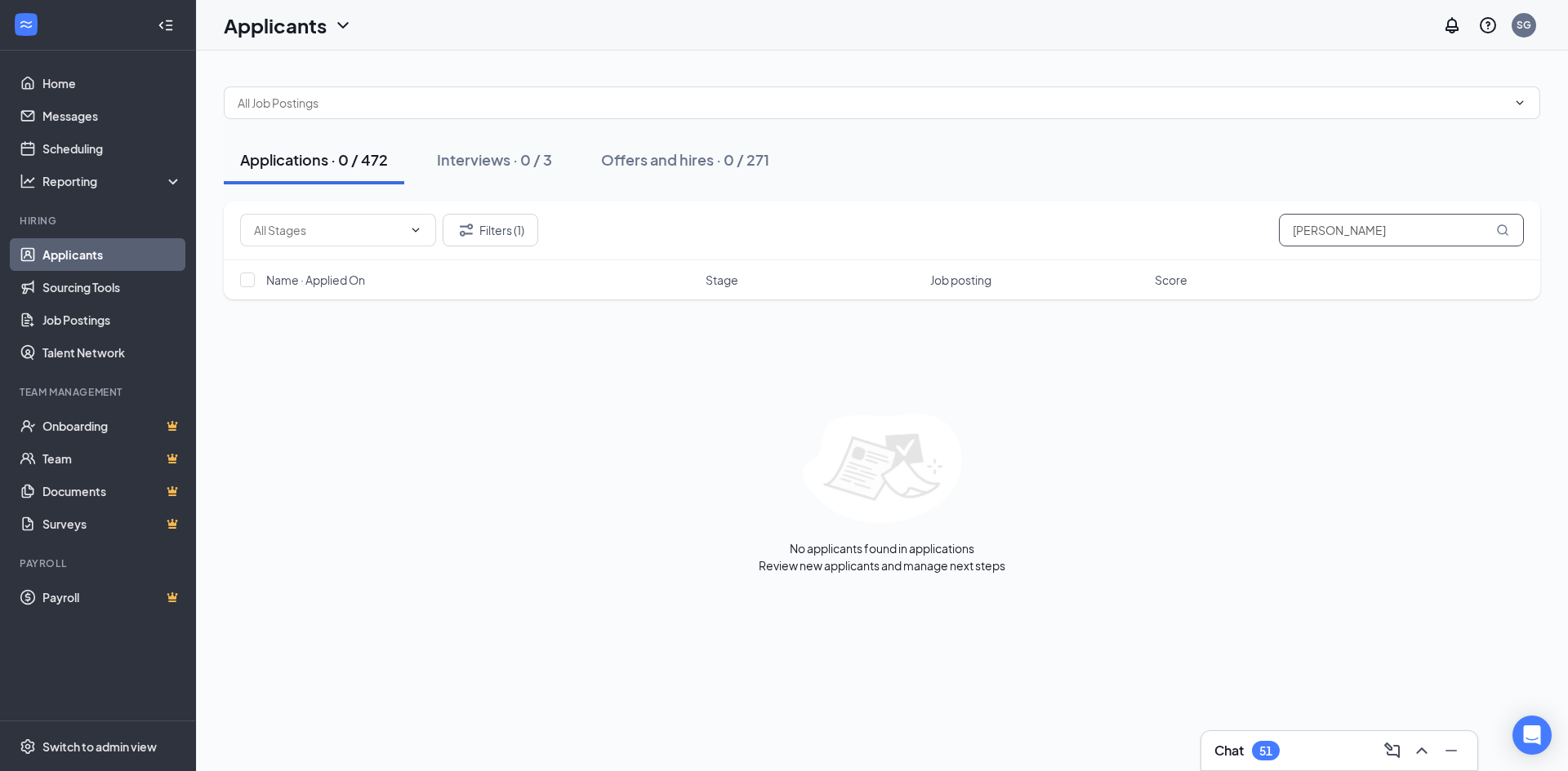
type input "[PERSON_NAME]"
click at [532, 440] on div "No applicants found in applications Review new applicants and manage next steps" at bounding box center [882, 494] width 1317 height 160
